Goal: Navigation & Orientation: Find specific page/section

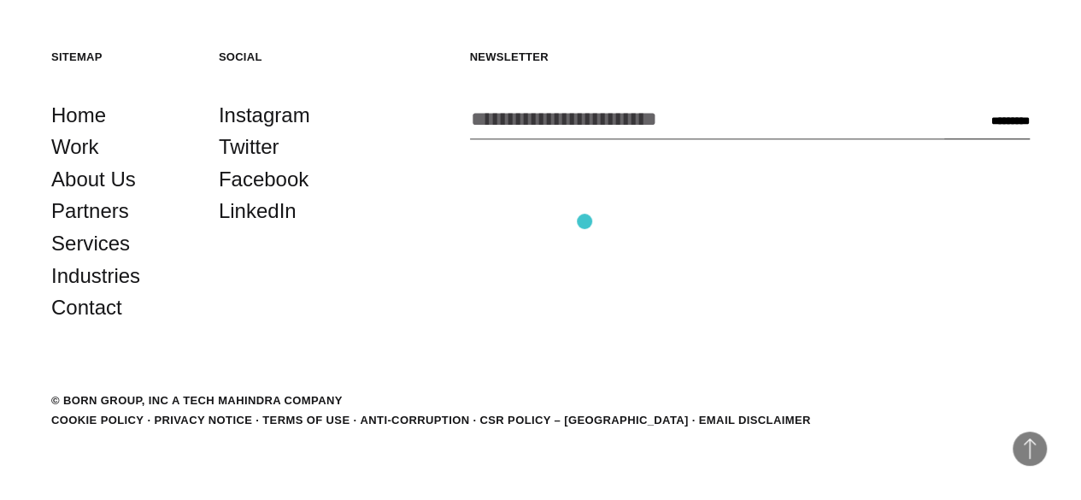
scroll to position [3899, 0]
click at [125, 292] on link "Industries" at bounding box center [95, 276] width 89 height 32
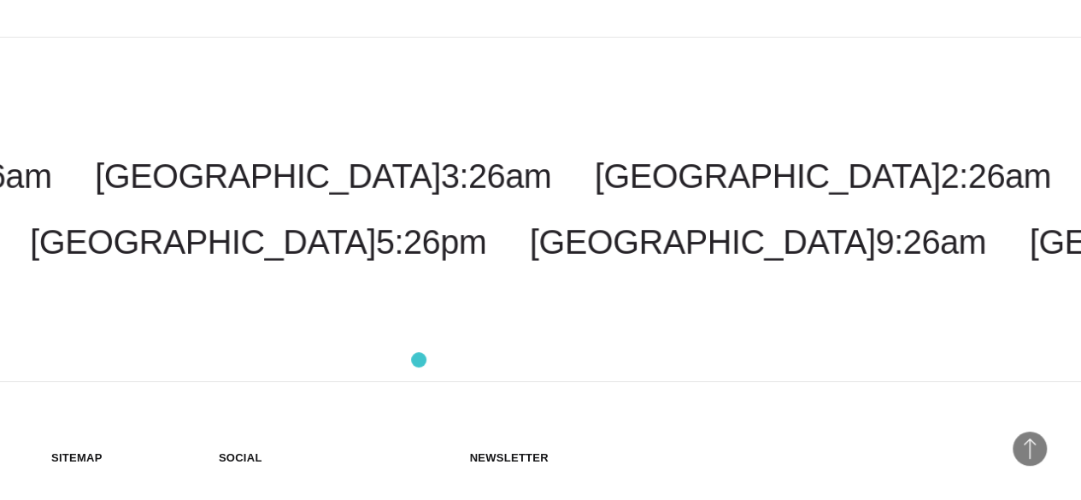
scroll to position [3333, 0]
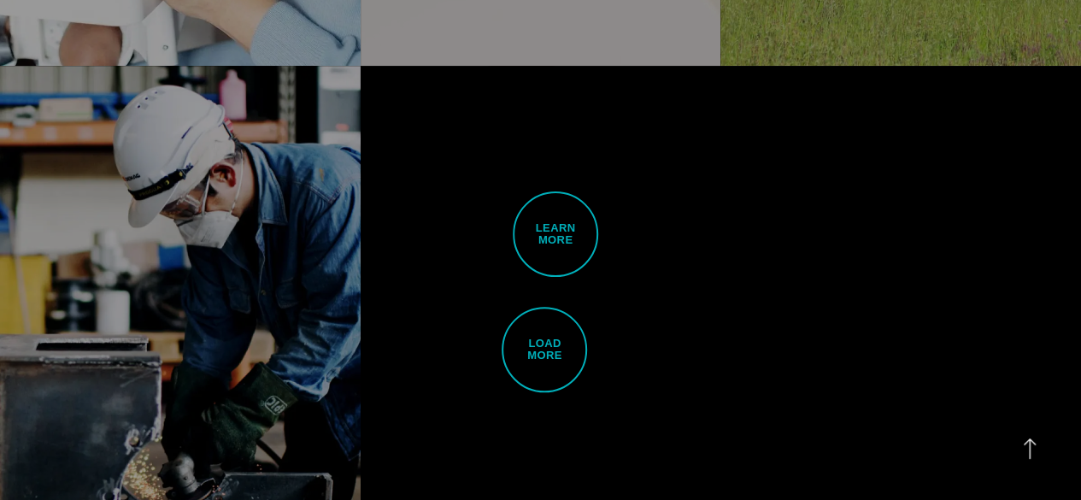
scroll to position [4188, 0]
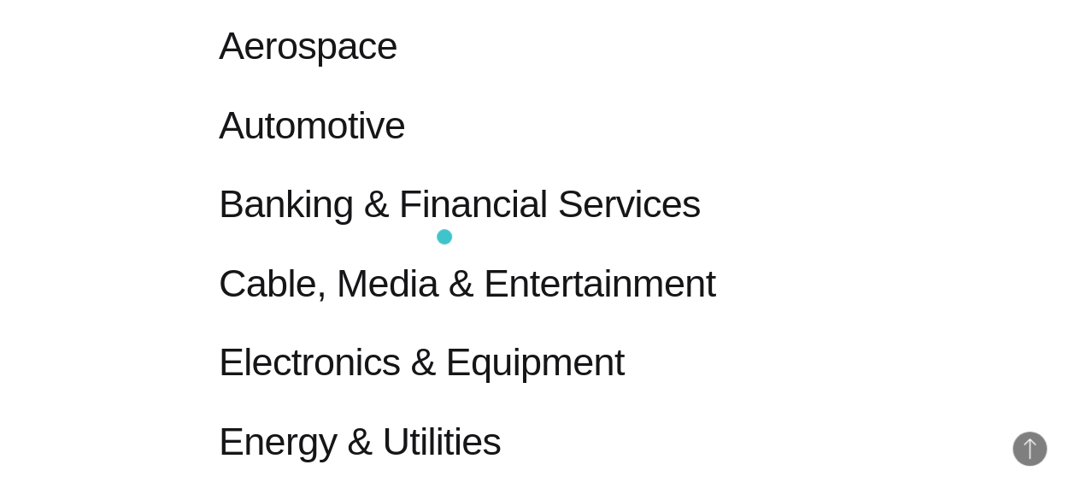
scroll to position [1026, 0]
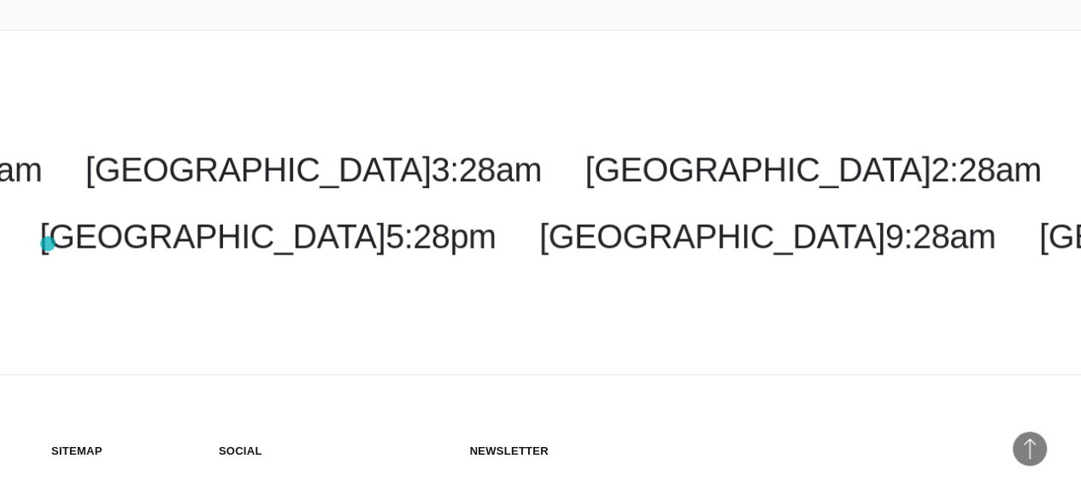
scroll to position [3498, 0]
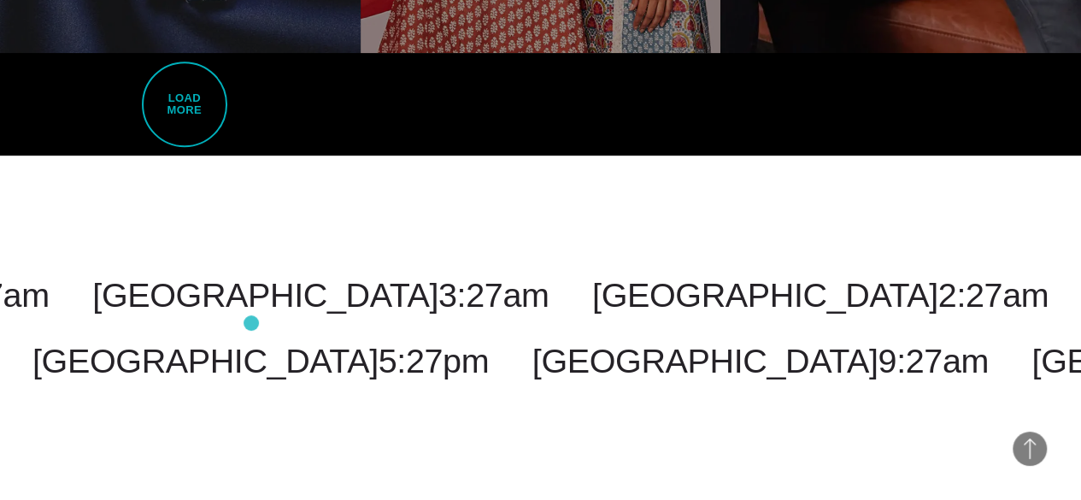
scroll to position [3675, 0]
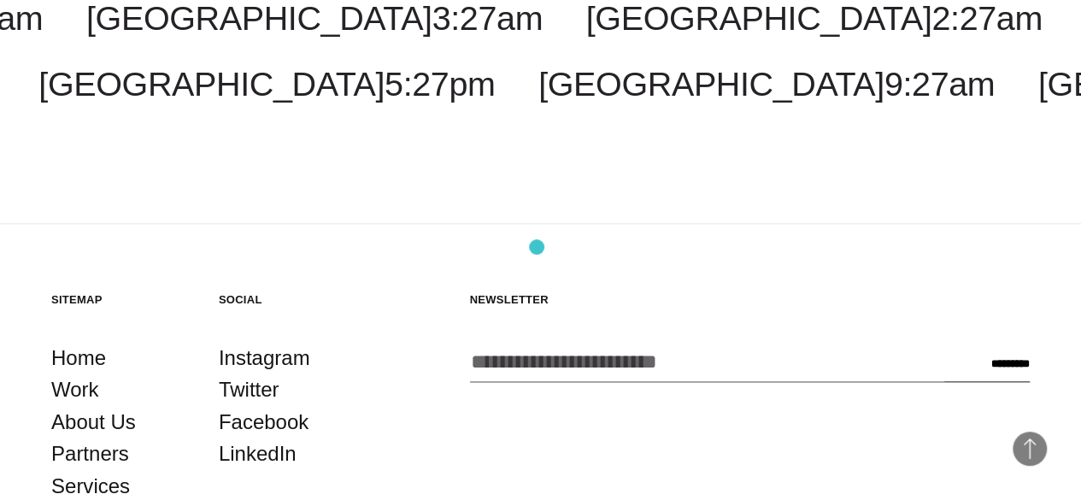
scroll to position [4103, 0]
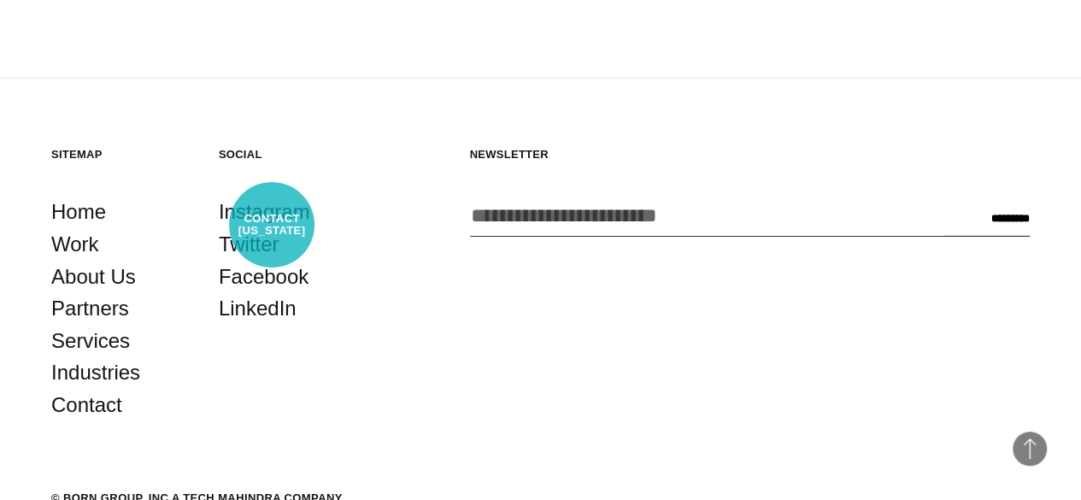
scroll to position [2638, 0]
